Goal: Task Accomplishment & Management: Use online tool/utility

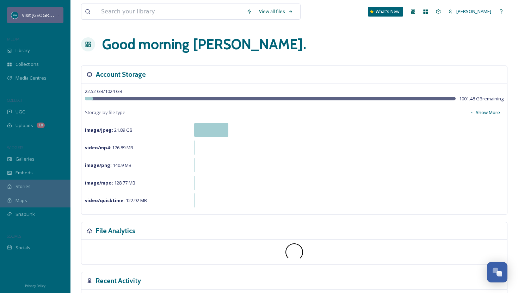
click at [38, 12] on div "Visit [GEOGRAPHIC_DATA][US_STATE]" at bounding box center [39, 15] width 35 height 8
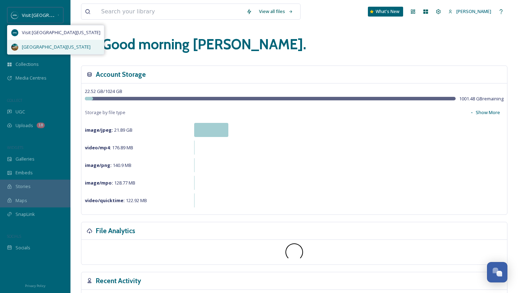
click at [41, 48] on span "[GEOGRAPHIC_DATA][US_STATE]" at bounding box center [56, 47] width 69 height 7
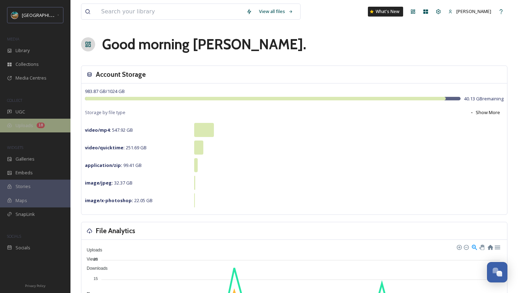
click at [24, 126] on span "Uploads" at bounding box center [25, 125] width 18 height 7
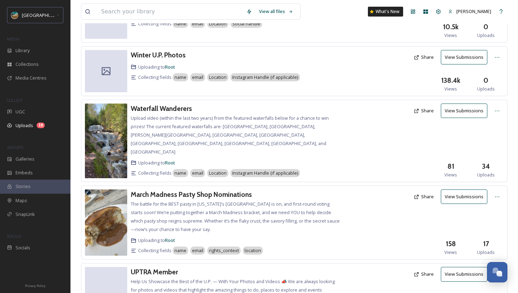
scroll to position [460, 0]
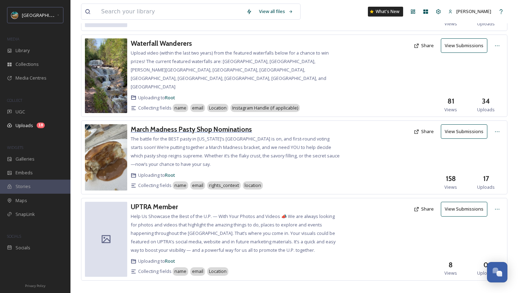
click at [209, 125] on h3 "March Madness Pasty Shop Nominations" at bounding box center [191, 129] width 121 height 8
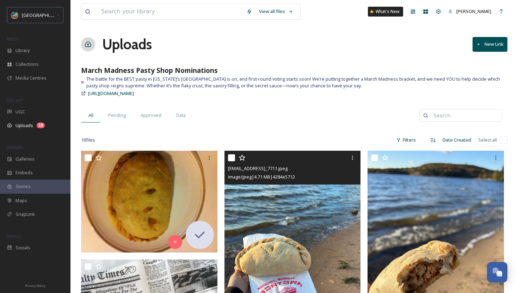
click at [300, 230] on img at bounding box center [293, 242] width 136 height 182
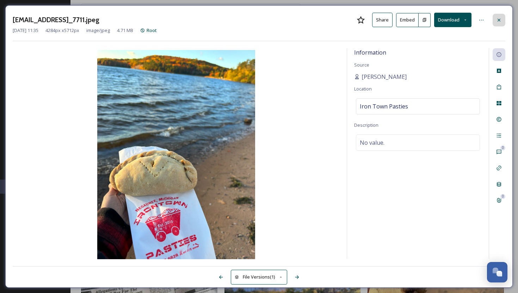
click at [499, 20] on icon at bounding box center [499, 20] width 6 height 6
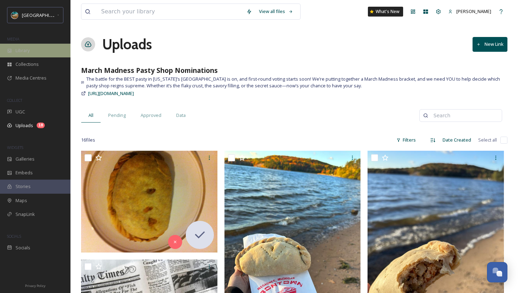
click at [34, 49] on div "Library" at bounding box center [35, 51] width 71 height 14
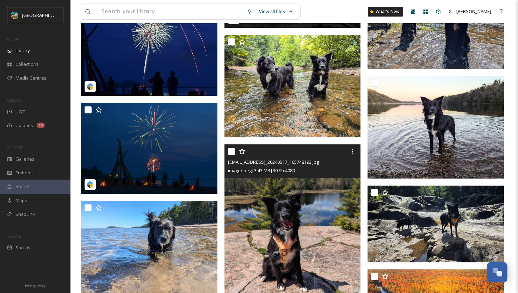
scroll to position [1940, 0]
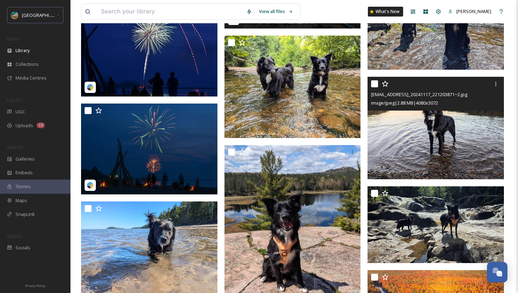
click at [412, 125] on img at bounding box center [436, 128] width 136 height 103
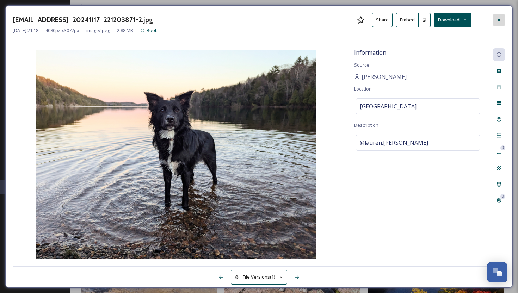
click at [502, 19] on div at bounding box center [499, 20] width 13 height 13
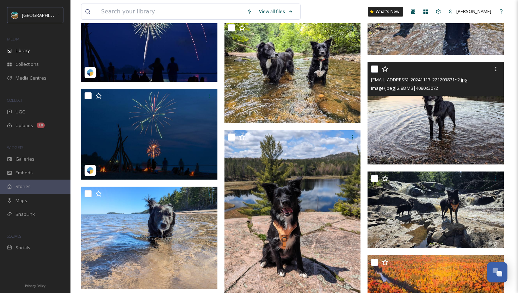
scroll to position [1955, 0]
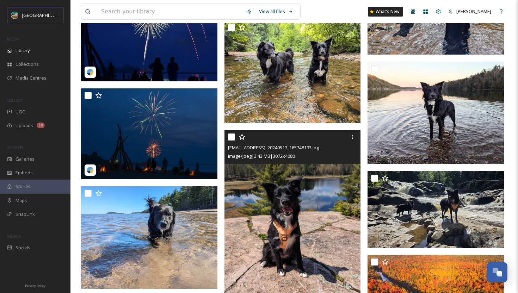
click at [327, 214] on img at bounding box center [293, 220] width 136 height 181
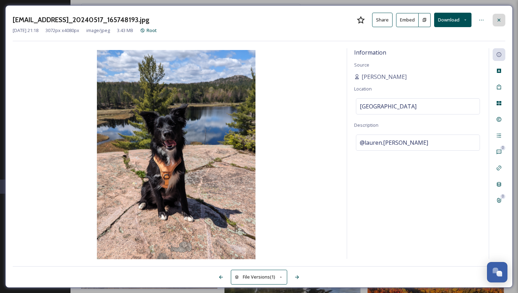
click at [500, 17] on icon at bounding box center [499, 20] width 6 height 6
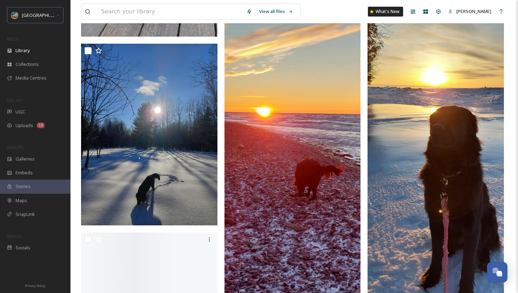
scroll to position [7767, 0]
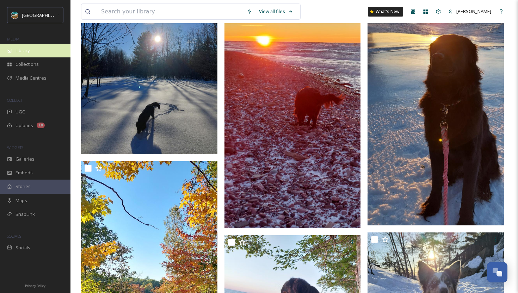
click at [37, 52] on div "Library" at bounding box center [35, 51] width 71 height 14
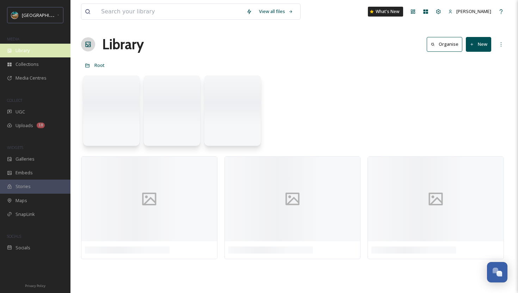
scroll to position [0, 0]
